Goal: Task Accomplishment & Management: Manage account settings

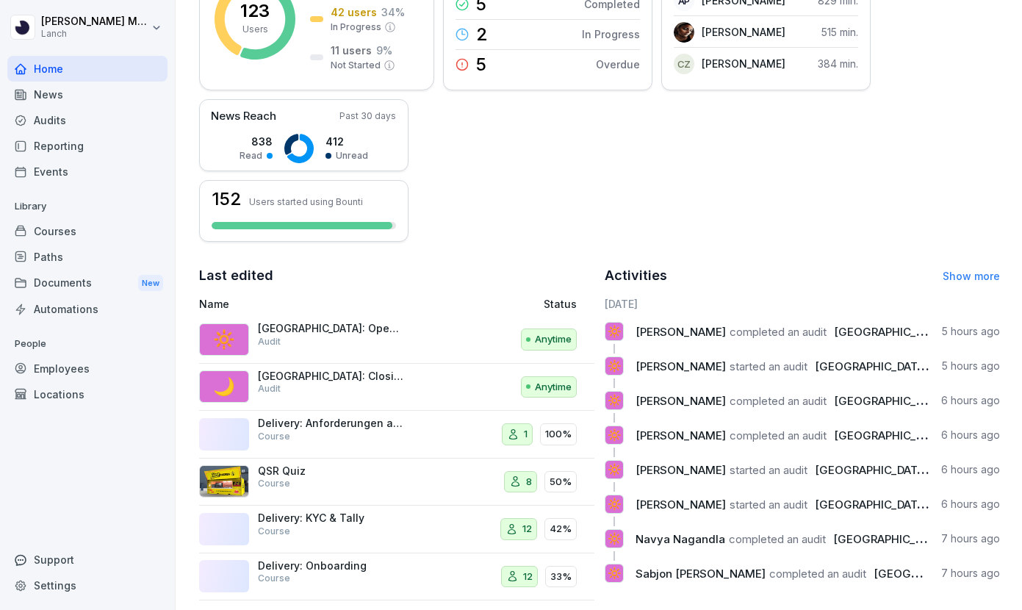
scroll to position [287, 0]
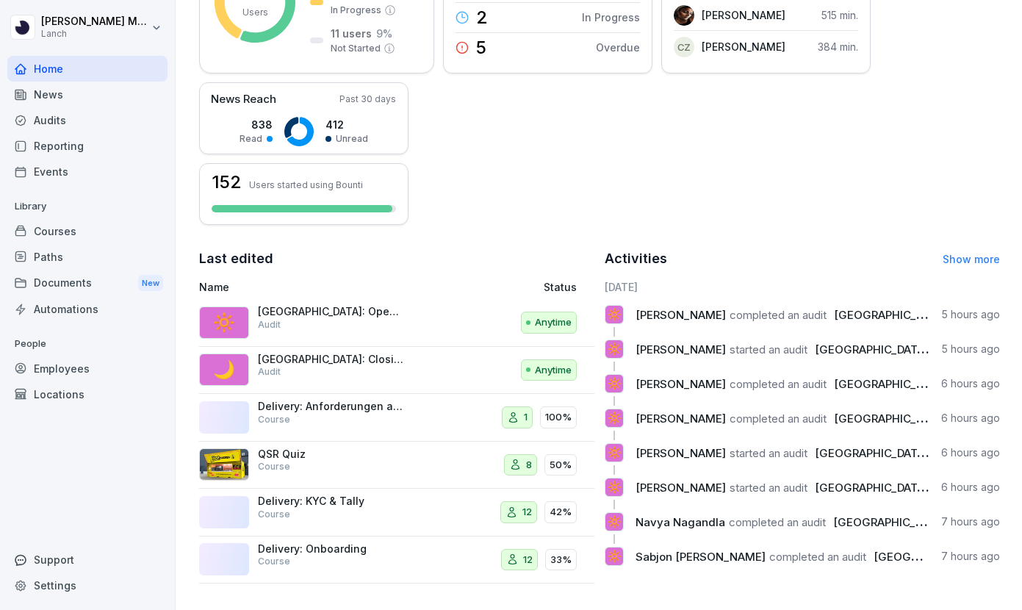
click at [346, 454] on p "QSR Quiz" at bounding box center [331, 454] width 147 height 13
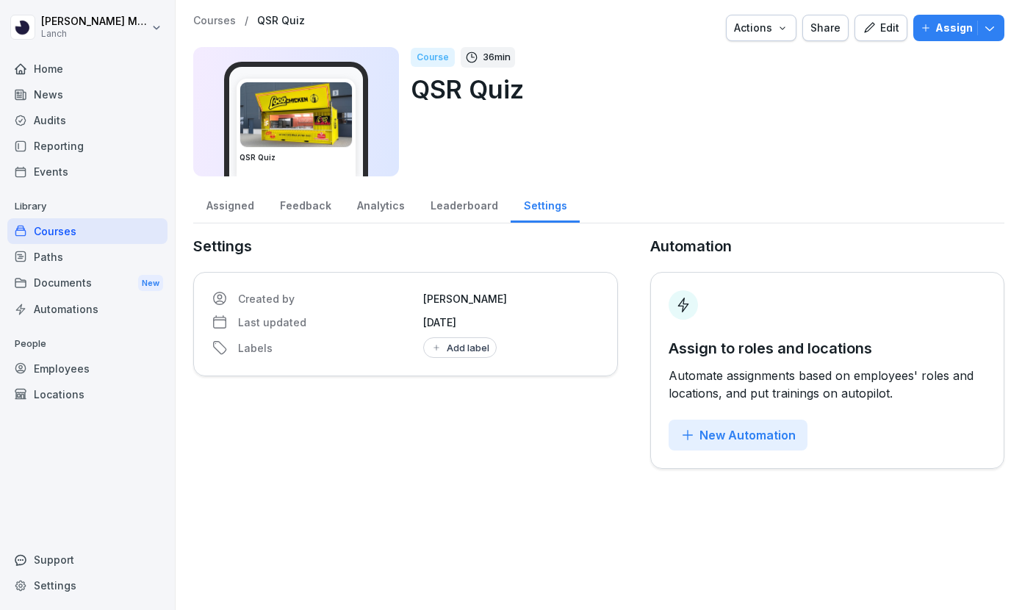
click at [312, 205] on div "Feedback" at bounding box center [305, 203] width 77 height 37
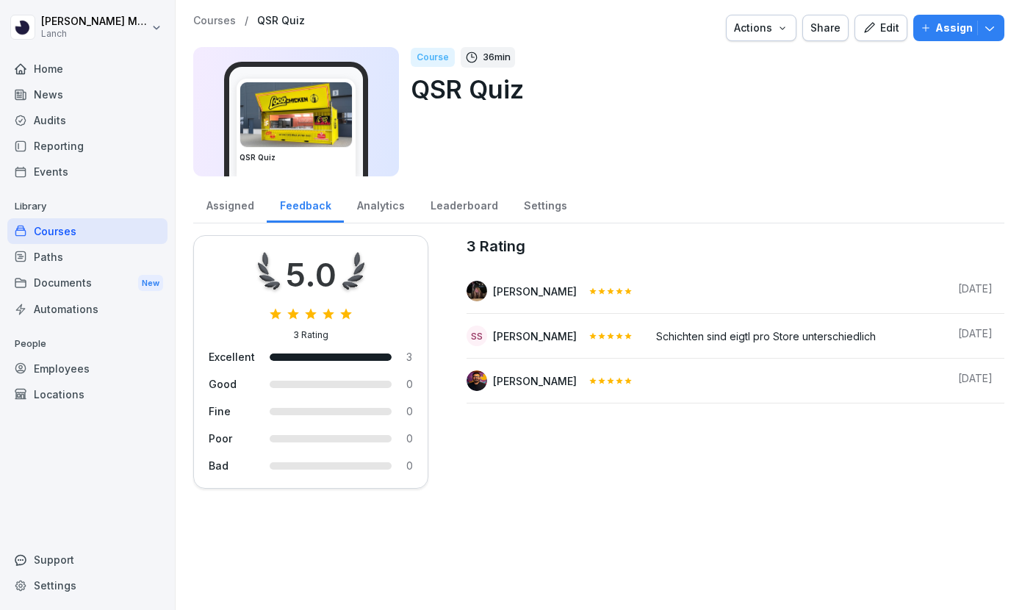
click at [234, 203] on div "Assigned" at bounding box center [230, 203] width 74 height 37
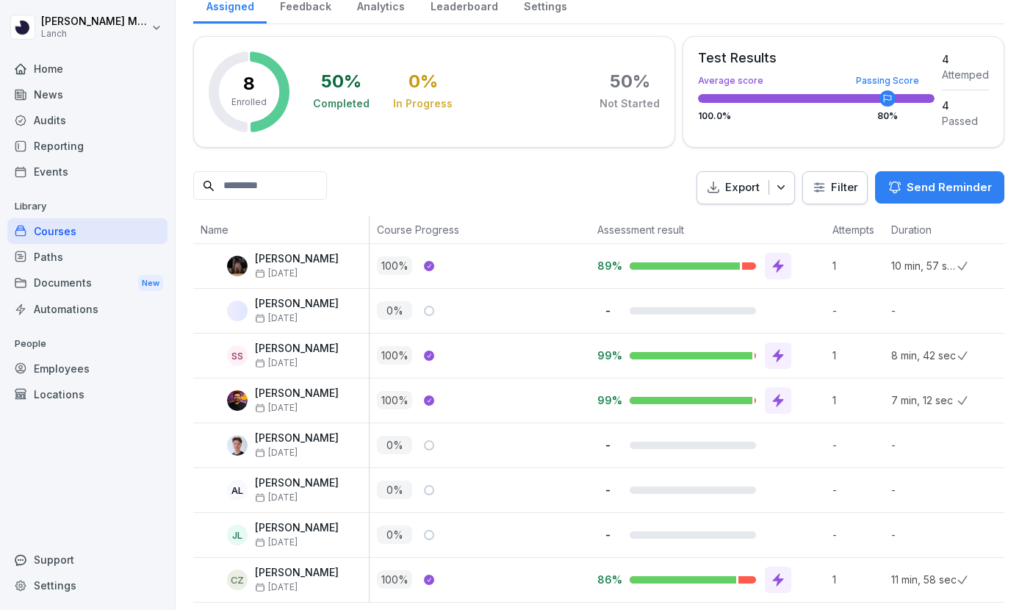
scroll to position [206, 0]
